Goal: Information Seeking & Learning: Learn about a topic

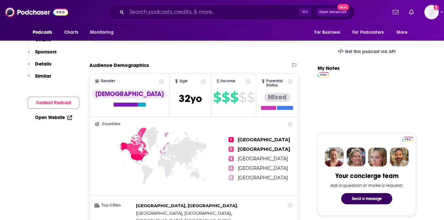
scroll to position [29, 0]
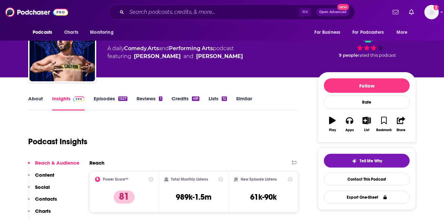
click at [112, 100] on link "Episodes 1527" at bounding box center [111, 102] width 34 height 15
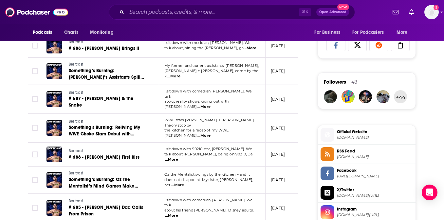
scroll to position [463, 0]
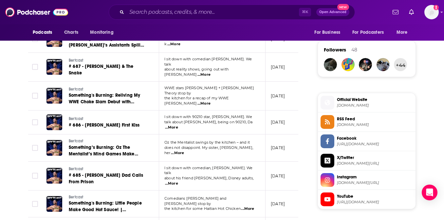
click at [345, 182] on span "instagram.com/thebertcast" at bounding box center [375, 182] width 76 height 5
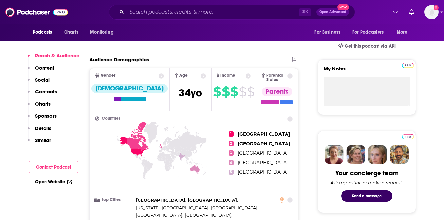
scroll to position [207, 0]
